Goal: Transaction & Acquisition: Register for event/course

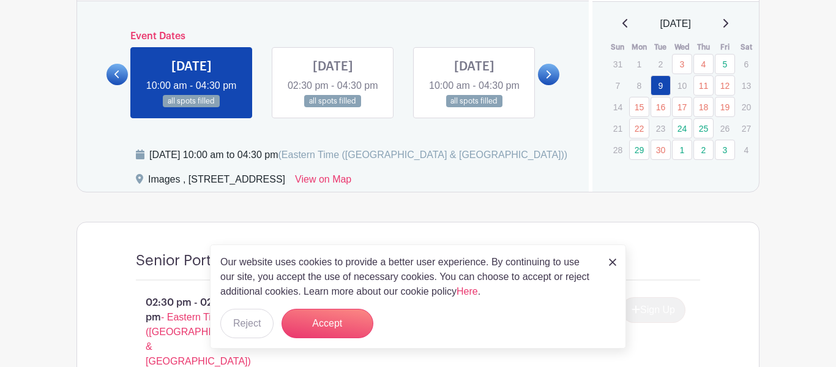
scroll to position [693, 0]
click at [547, 84] on link at bounding box center [548, 73] width 21 height 21
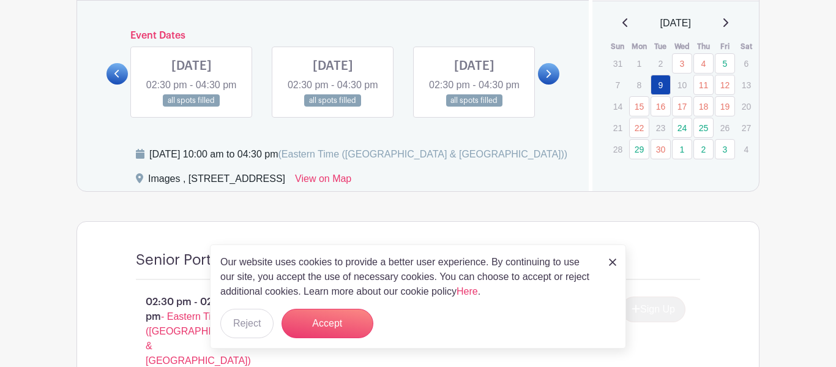
click at [121, 84] on link at bounding box center [116, 73] width 21 height 21
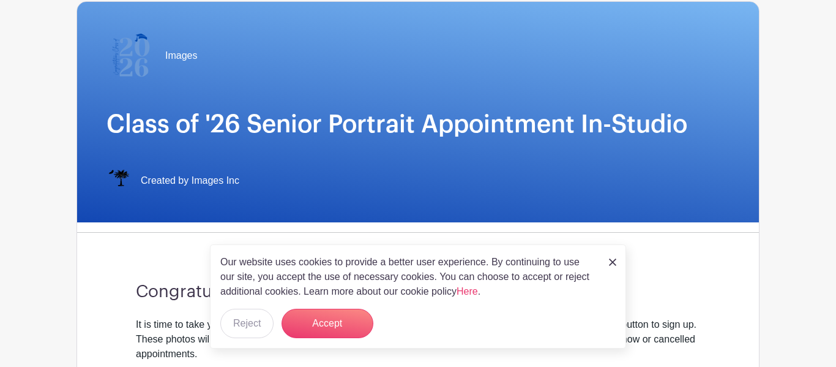
scroll to position [0, 0]
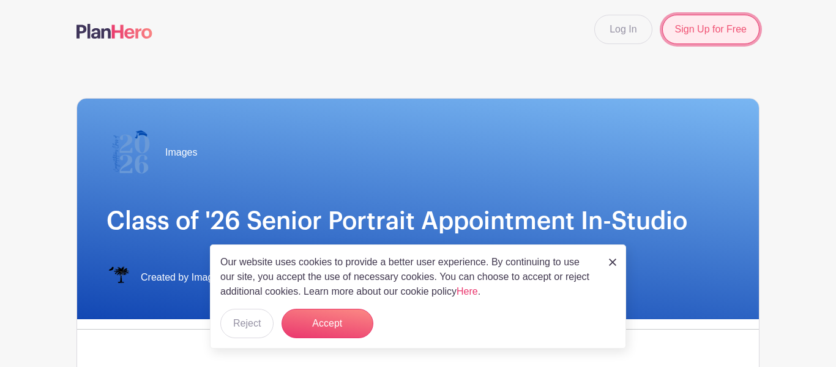
click at [728, 30] on link "Sign Up for Free" at bounding box center [710, 29] width 97 height 29
click at [289, 44] on nav "Log In Sign Up for Free" at bounding box center [418, 29] width 836 height 59
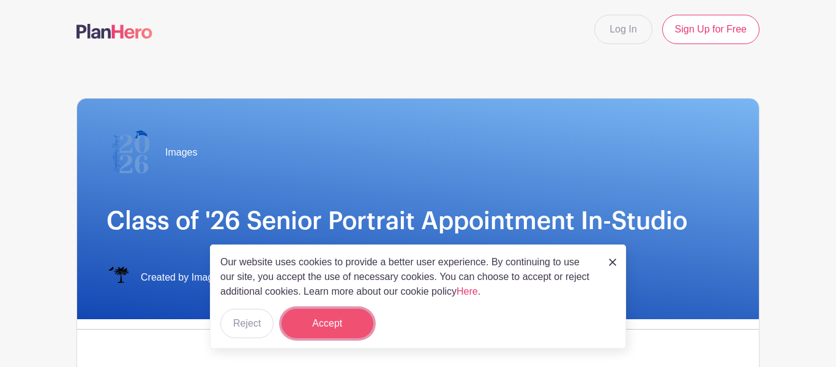
click at [340, 330] on button "Accept" at bounding box center [328, 322] width 92 height 29
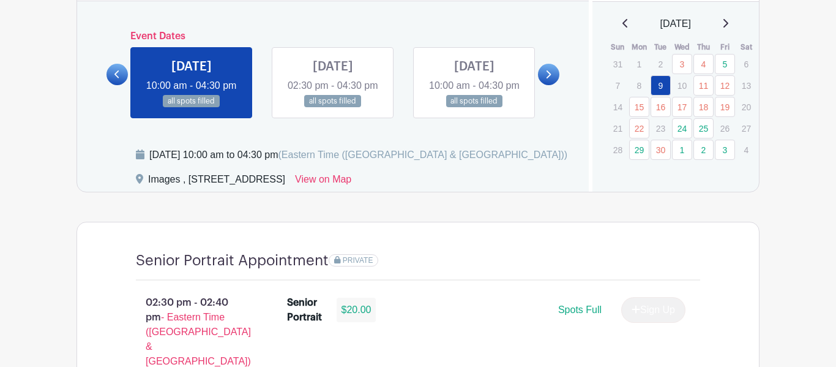
scroll to position [701, 0]
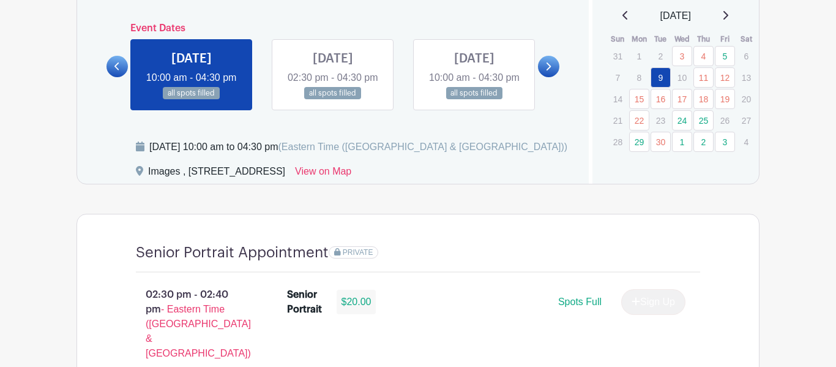
click at [657, 117] on p "23" at bounding box center [661, 120] width 20 height 19
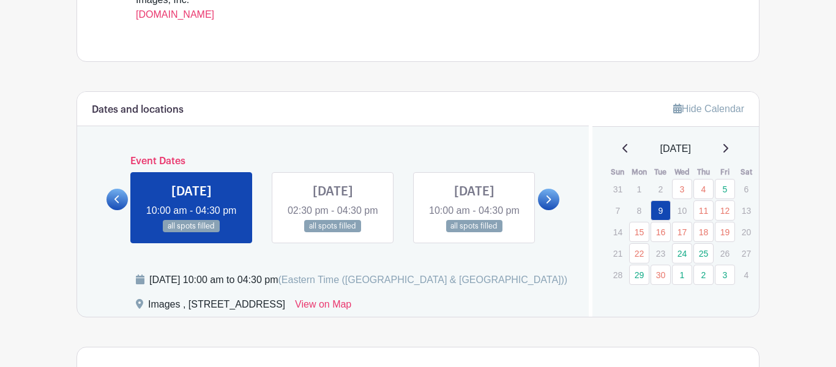
scroll to position [591, 0]
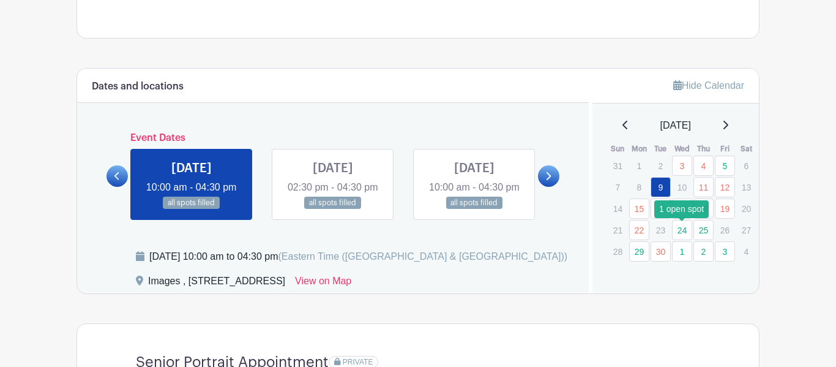
click at [679, 230] on link "24" at bounding box center [682, 230] width 20 height 20
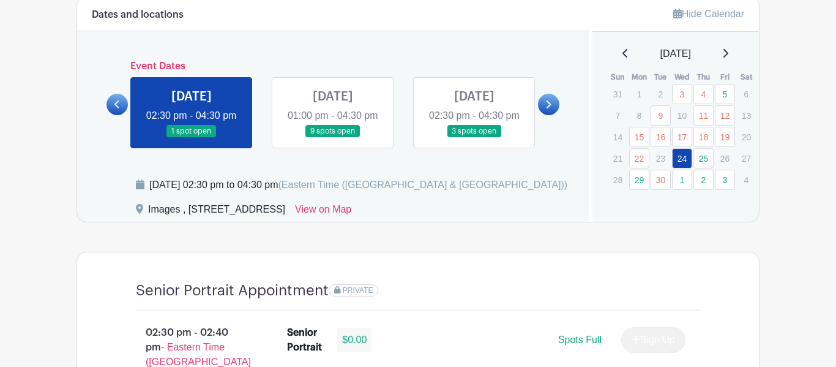
scroll to position [655, 0]
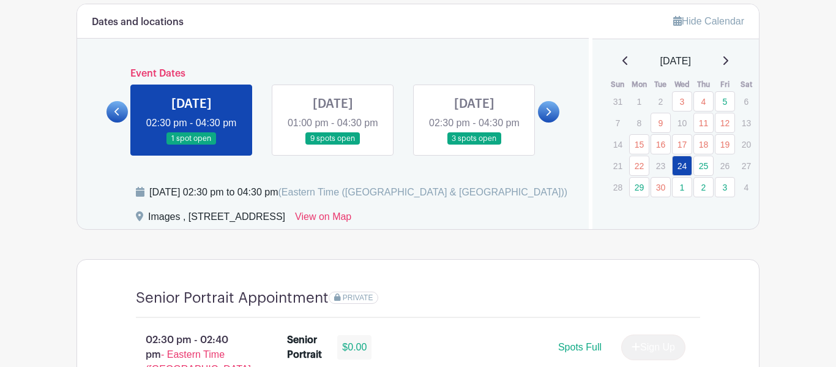
click at [192, 145] on link at bounding box center [192, 145] width 0 height 0
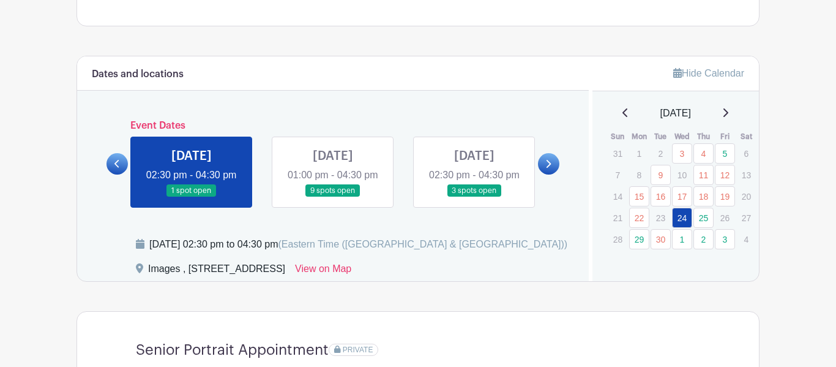
scroll to position [602, 0]
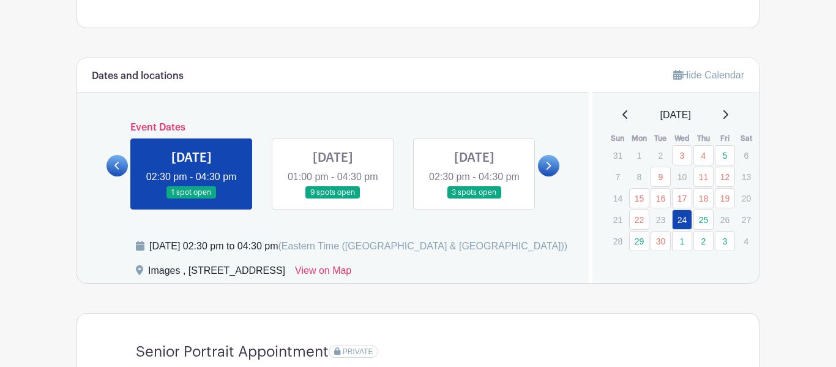
click at [192, 199] on link at bounding box center [192, 199] width 0 height 0
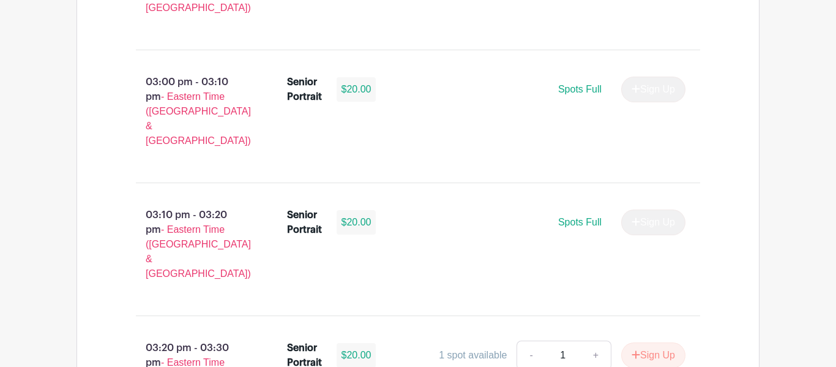
scroll to position [1335, 0]
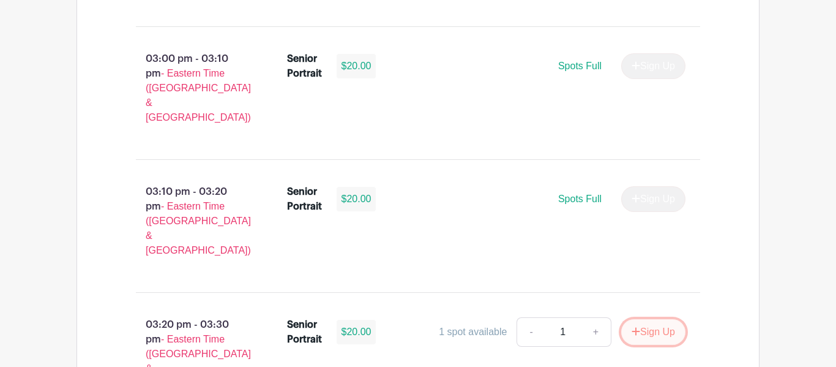
click at [659, 319] on button "Sign Up" at bounding box center [653, 332] width 64 height 26
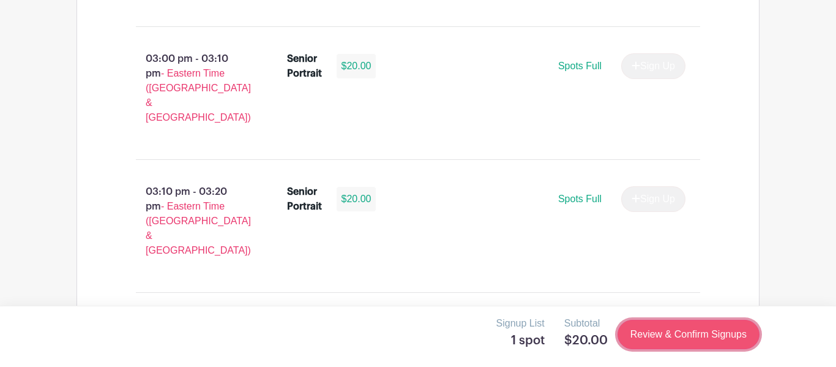
click at [688, 335] on link "Review & Confirm Signups" at bounding box center [688, 333] width 142 height 29
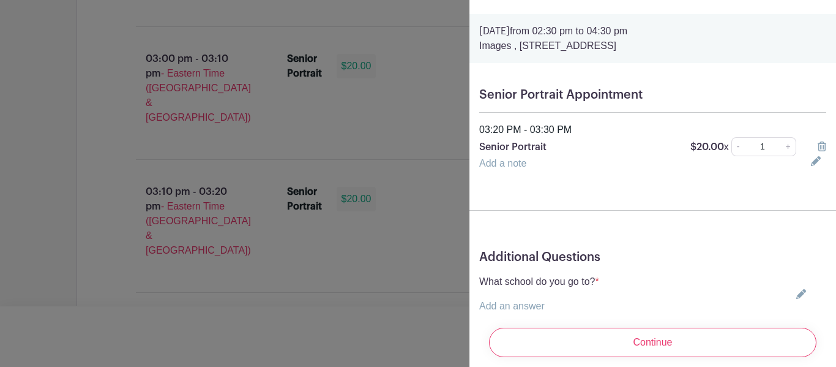
scroll to position [64, 0]
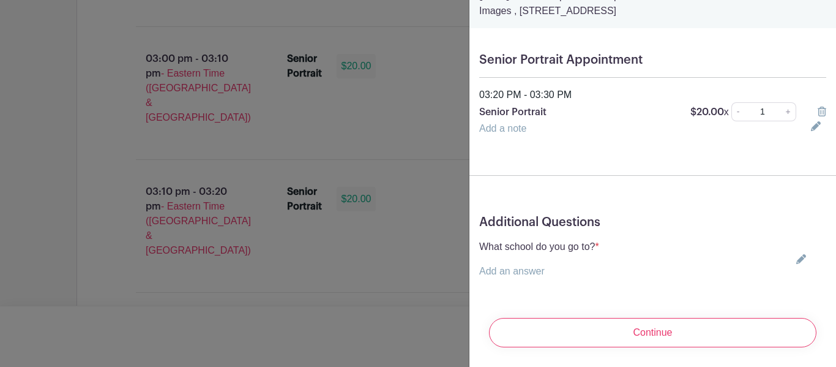
click at [569, 269] on p "Add an answer" at bounding box center [539, 271] width 120 height 15
click at [549, 272] on p "Add an answer" at bounding box center [539, 271] width 120 height 15
click at [530, 272] on link "Add an answer" at bounding box center [511, 271] width 65 height 10
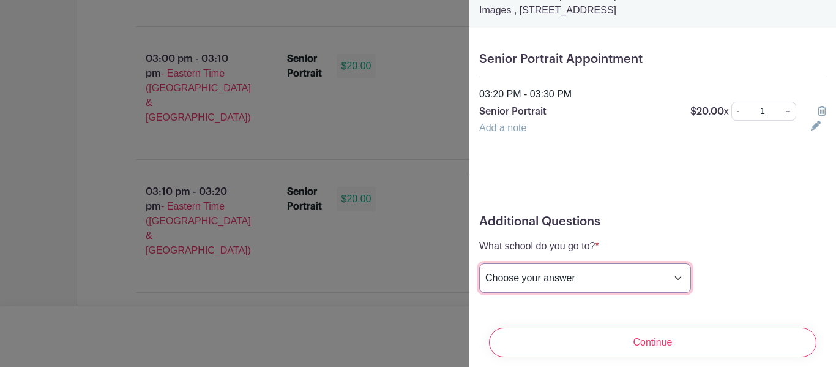
click at [531, 274] on select "Choose your answer [GEOGRAPHIC_DATA] High [PERSON_NAME] High [PERSON_NAME] High…" at bounding box center [585, 277] width 212 height 29
select select "3950"
click at [479, 264] on select "Choose your answer [GEOGRAPHIC_DATA] High [PERSON_NAME] High [PERSON_NAME] High…" at bounding box center [585, 277] width 212 height 29
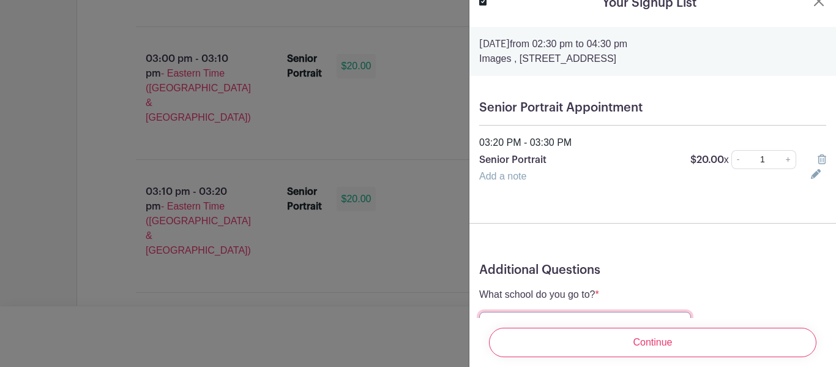
scroll to position [79, 0]
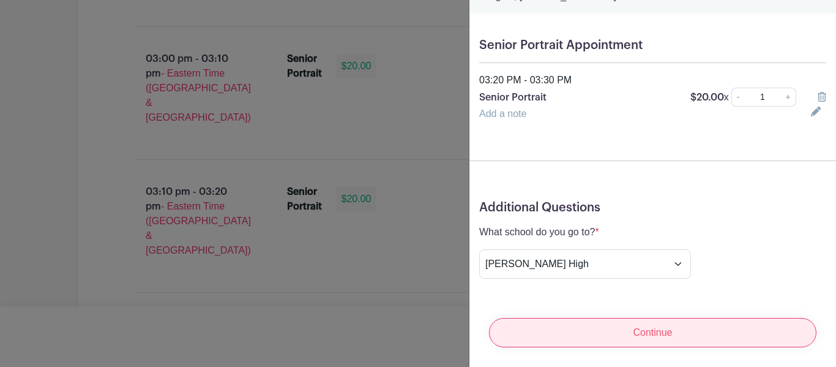
click at [611, 326] on input "Continue" at bounding box center [652, 332] width 327 height 29
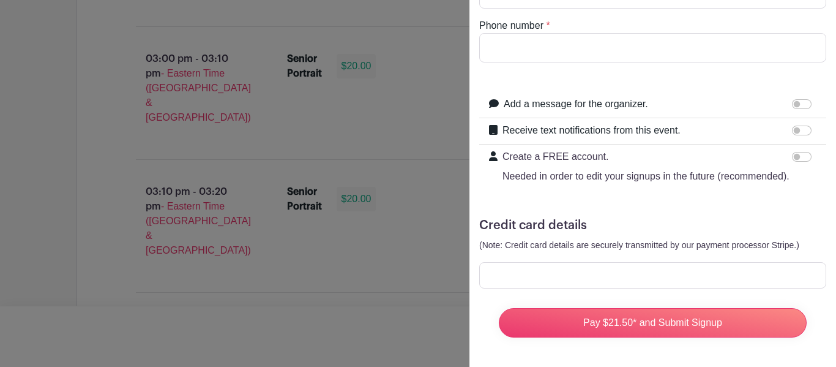
scroll to position [0, 0]
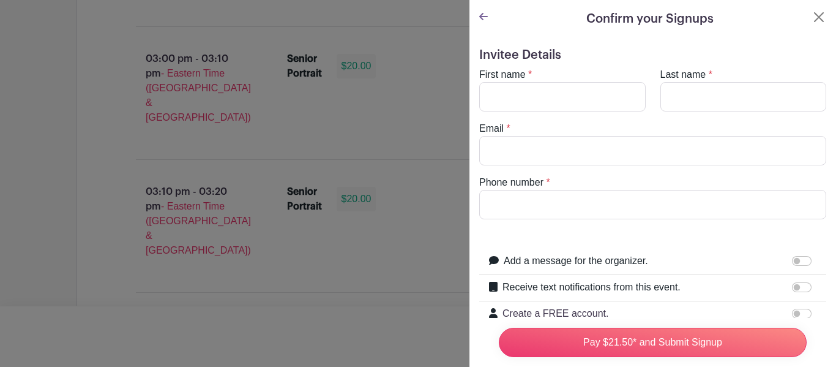
click at [820, 29] on turbo-frame "Confirm your Signups Invitee Details First name * Last name * Email * Phone num…" at bounding box center [652, 261] width 367 height 523
